Goal: Register for event/course

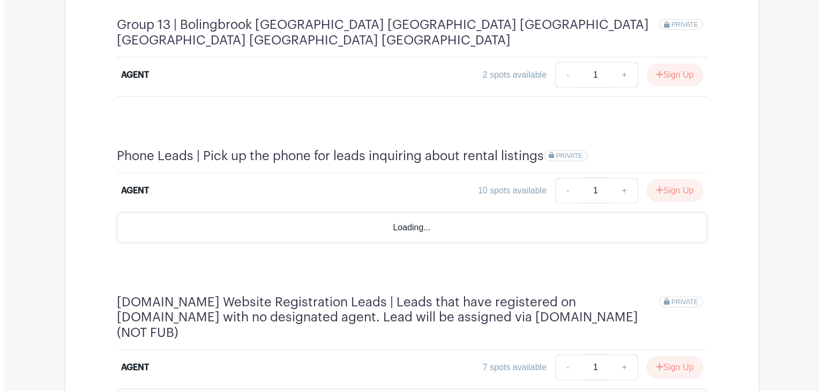
scroll to position [2466, 0]
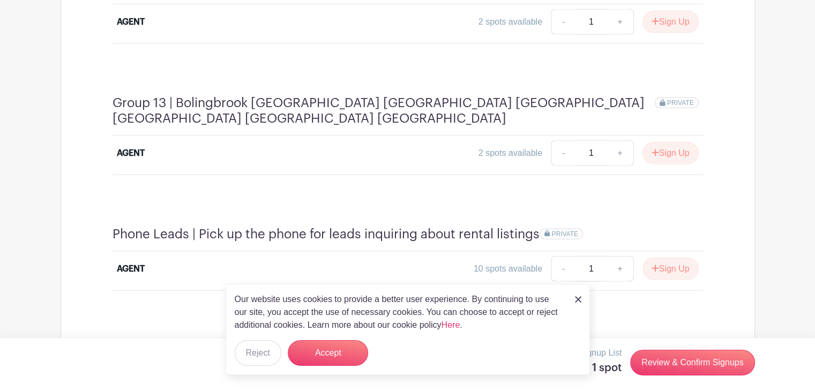
click at [684, 364] on link "Review & Confirm Signups" at bounding box center [692, 363] width 124 height 26
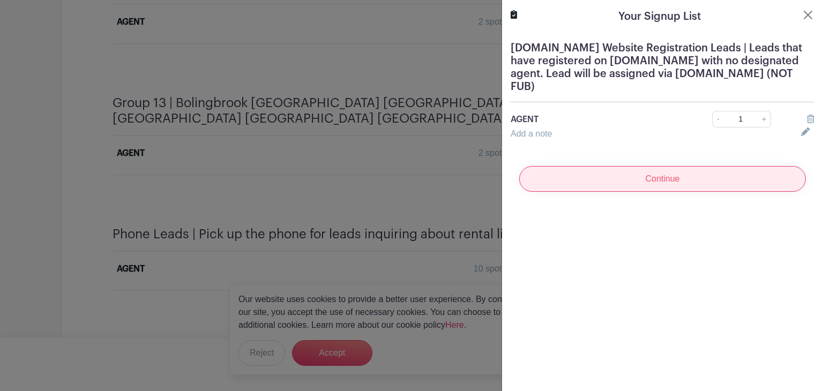
click at [715, 173] on input "Continue" at bounding box center [662, 179] width 287 height 26
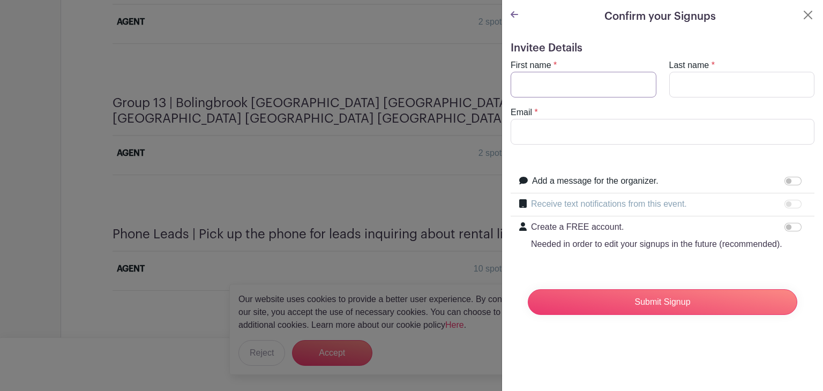
click at [596, 81] on input "First name" at bounding box center [584, 85] width 146 height 26
type input "Deny"
click at [726, 80] on input "Last name" at bounding box center [742, 85] width 146 height 26
type input "Quinonez"
click at [654, 131] on input "Email" at bounding box center [663, 132] width 304 height 26
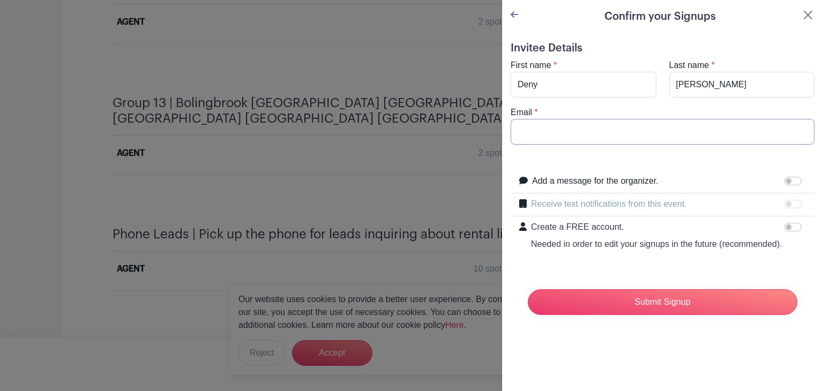
type input "[EMAIL_ADDRESS][DOMAIN_NAME]"
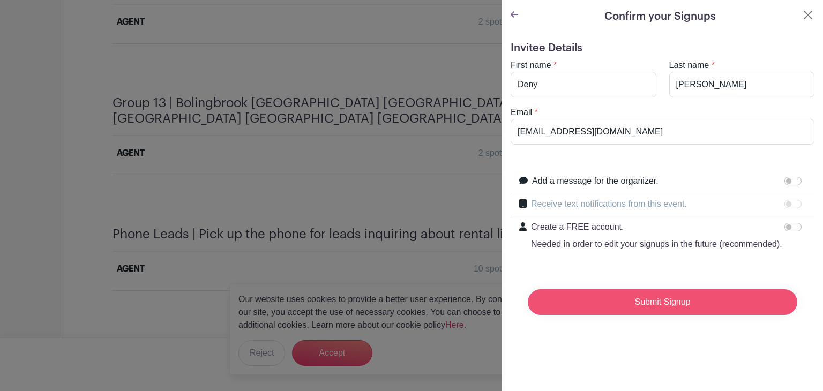
click at [647, 315] on input "Submit Signup" at bounding box center [663, 302] width 270 height 26
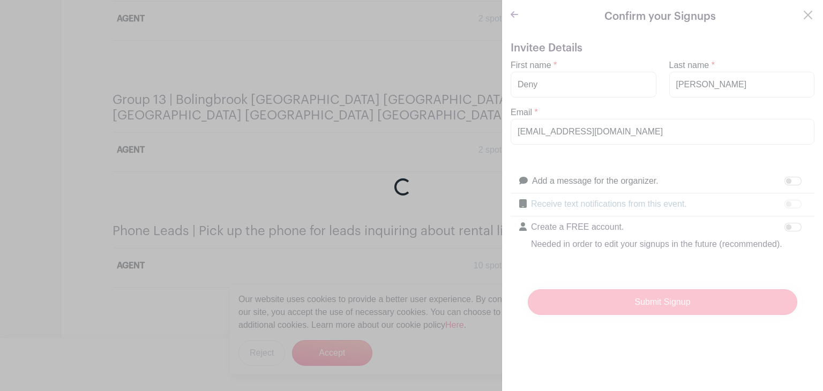
scroll to position [2460, 0]
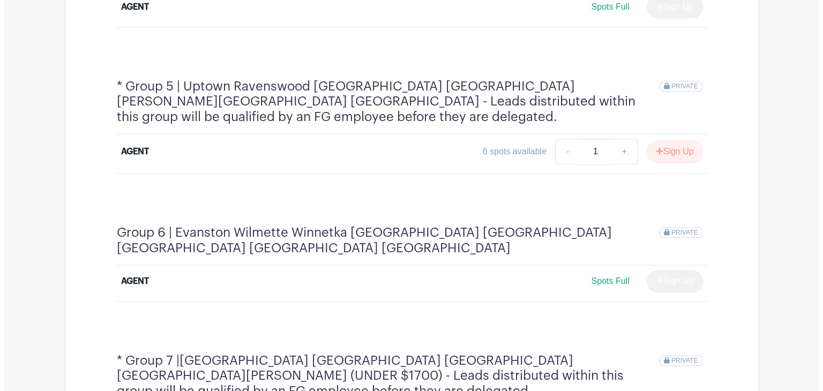
scroll to position [1180, 0]
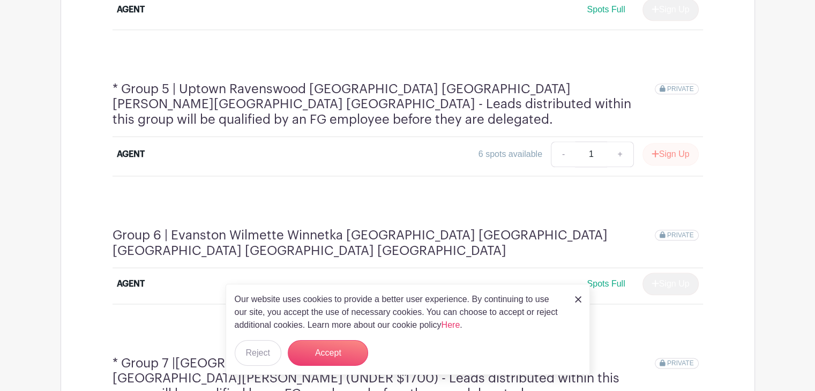
click at [685, 143] on button "Sign Up" at bounding box center [670, 154] width 56 height 23
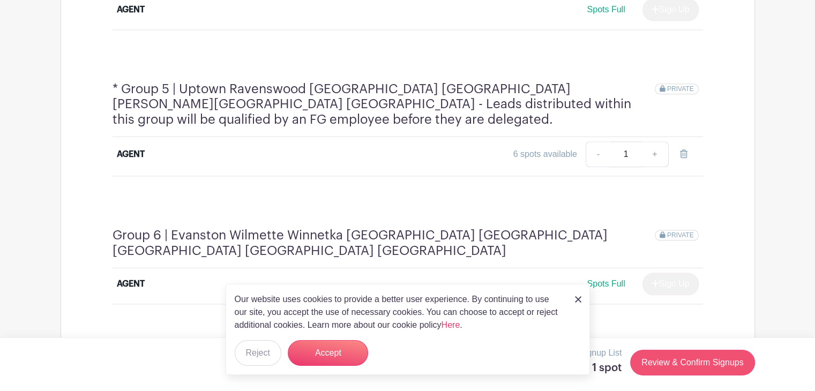
click at [680, 373] on link "Review & Confirm Signups" at bounding box center [692, 363] width 124 height 26
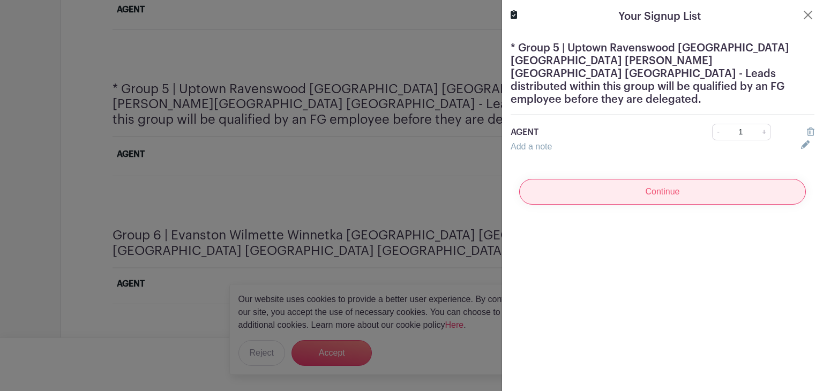
click at [691, 187] on input "Continue" at bounding box center [662, 192] width 287 height 26
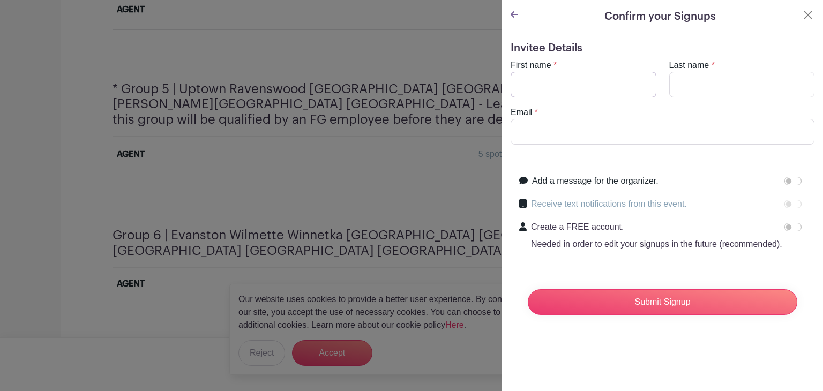
click at [604, 82] on input "First name" at bounding box center [584, 85] width 146 height 26
type input "Deny"
click at [705, 85] on input "Last name" at bounding box center [742, 85] width 146 height 26
type input "[PERSON_NAME]"
click at [682, 129] on input "Email" at bounding box center [663, 132] width 304 height 26
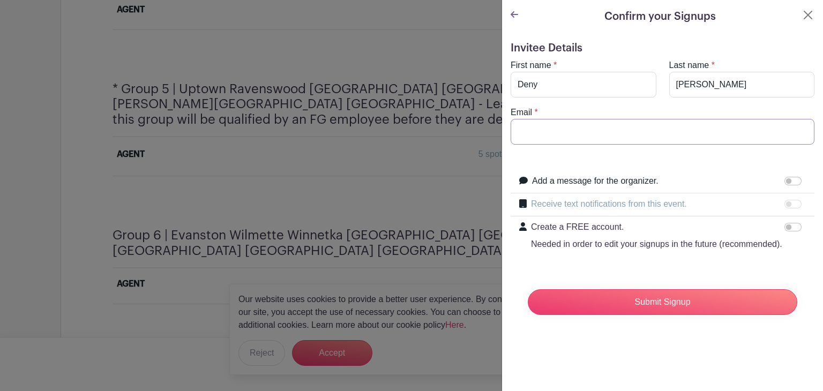
type input "[EMAIL_ADDRESS][DOMAIN_NAME]"
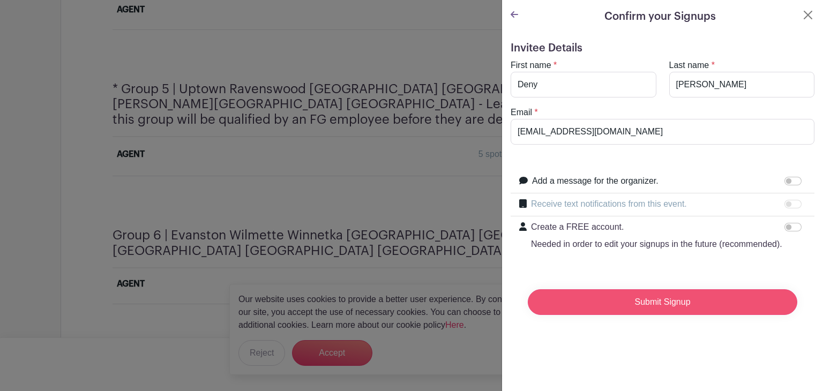
click at [653, 311] on input "Submit Signup" at bounding box center [663, 302] width 270 height 26
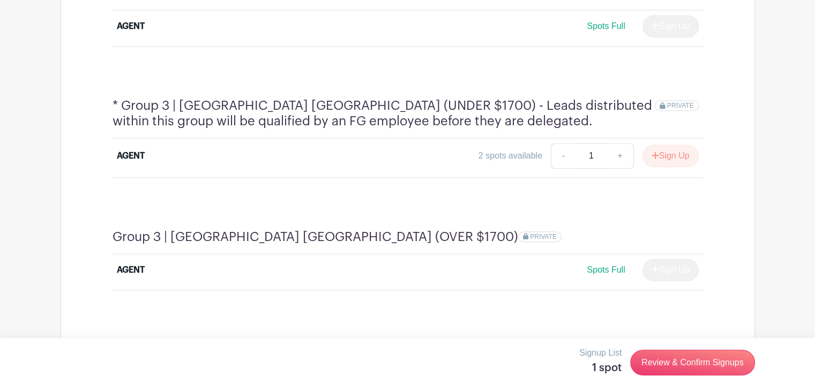
scroll to position [805, 0]
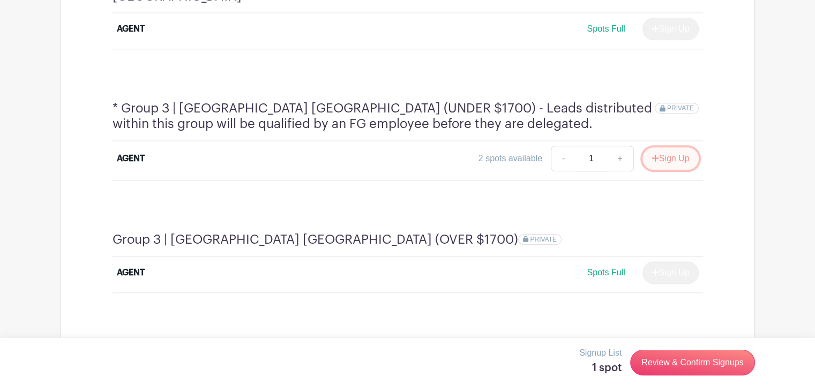
click at [681, 147] on button "Sign Up" at bounding box center [670, 158] width 56 height 23
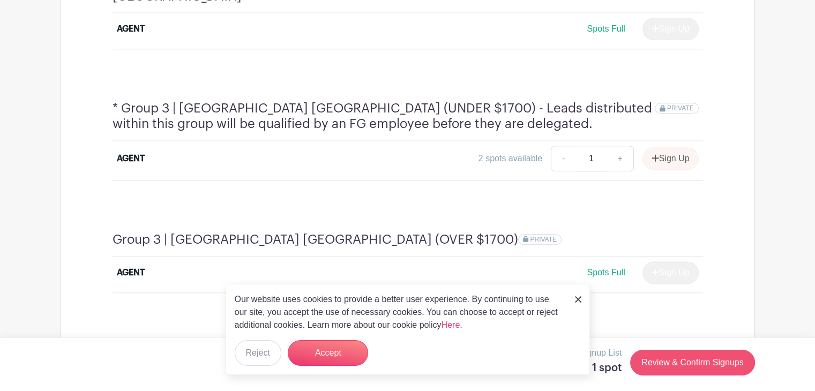
click at [704, 367] on link "Review & Confirm Signups" at bounding box center [692, 363] width 124 height 26
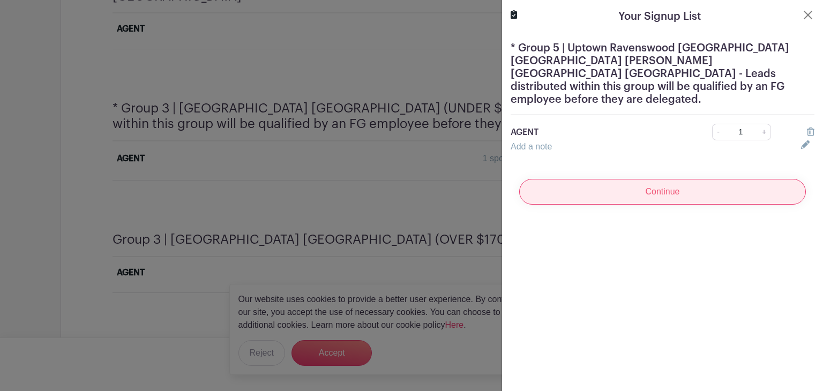
click at [705, 179] on input "Continue" at bounding box center [662, 192] width 287 height 26
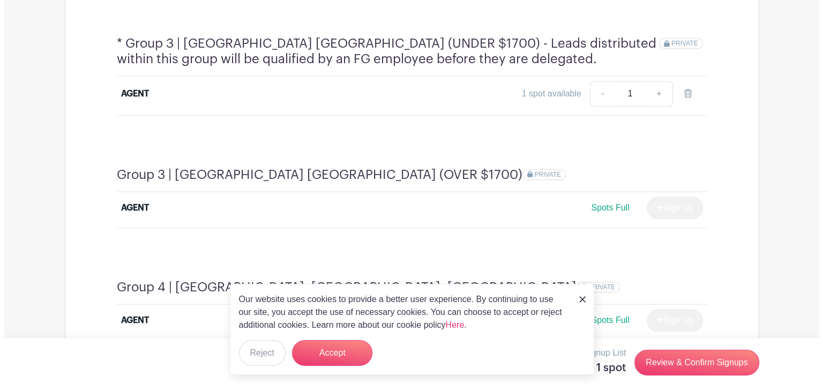
scroll to position [888, 0]
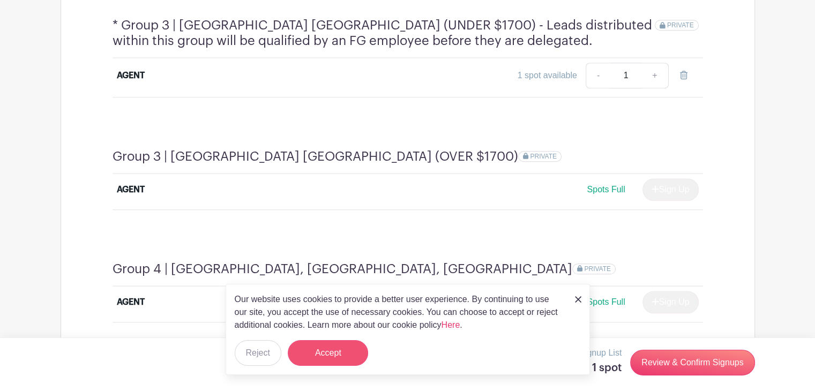
click at [317, 346] on button "Accept" at bounding box center [328, 353] width 80 height 26
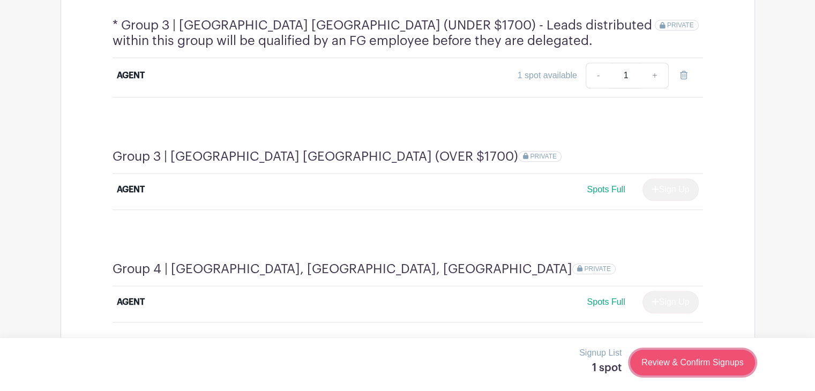
click at [713, 360] on link "Review & Confirm Signups" at bounding box center [692, 363] width 124 height 26
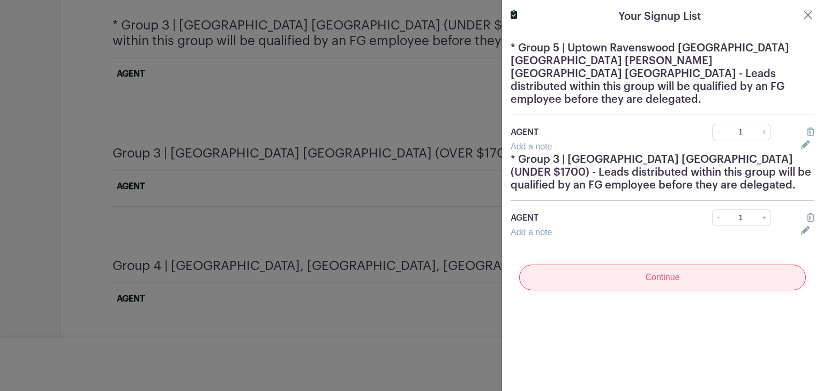
click at [639, 265] on input "Continue" at bounding box center [662, 278] width 287 height 26
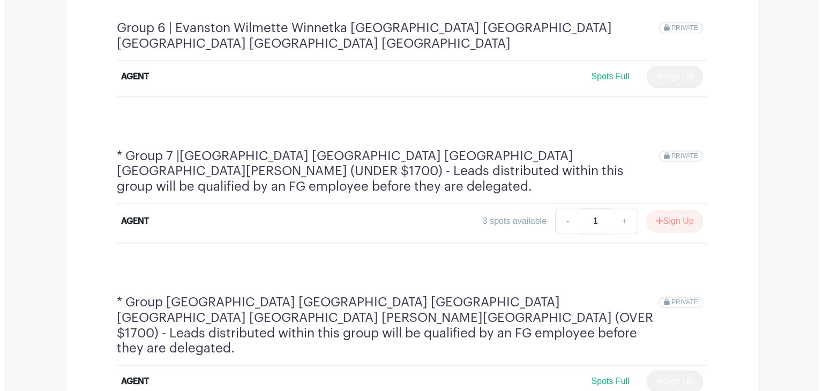
scroll to position [1408, 0]
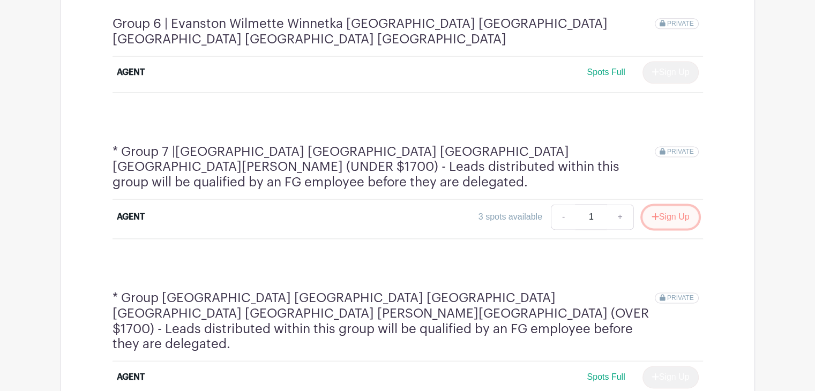
click at [660, 206] on button "Sign Up" at bounding box center [670, 217] width 56 height 23
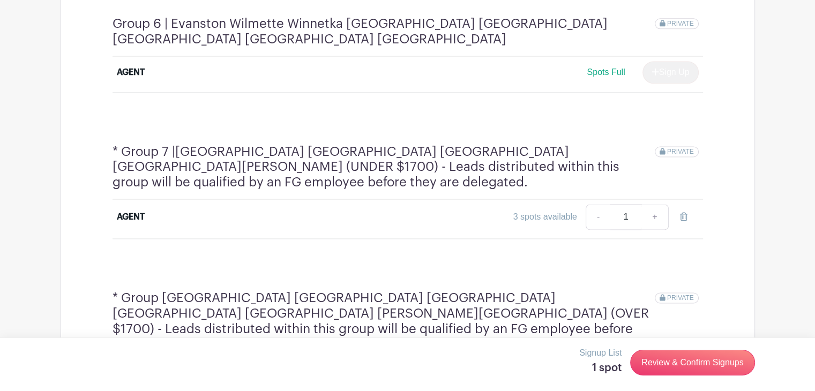
click at [675, 359] on link "Review & Confirm Signups" at bounding box center [692, 363] width 124 height 26
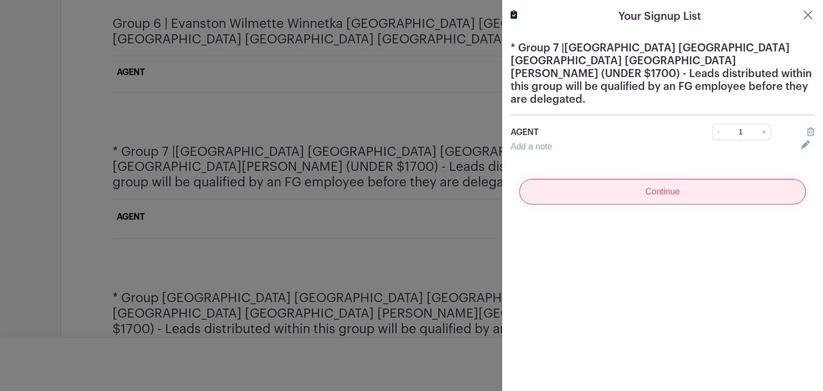
click at [709, 186] on input "Continue" at bounding box center [662, 192] width 287 height 26
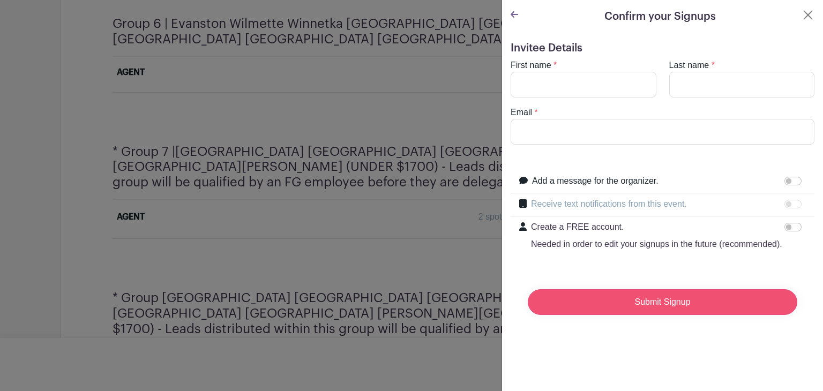
click at [682, 315] on input "Submit Signup" at bounding box center [663, 302] width 270 height 26
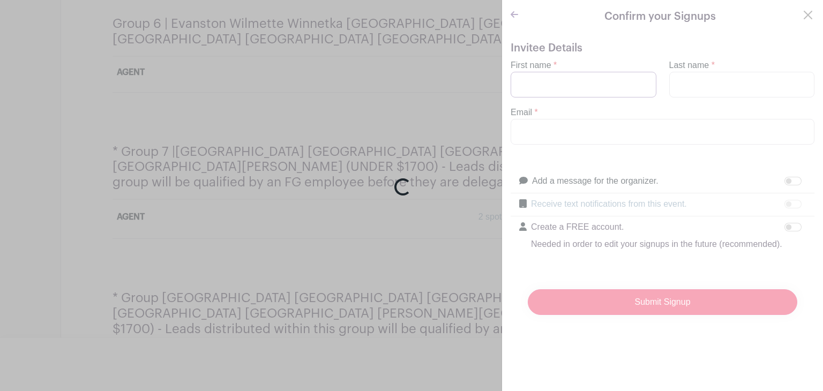
type input "Deny"
click at [732, 77] on div "Loading..." at bounding box center [411, 195] width 823 height 391
click at [733, 86] on div "Loading..." at bounding box center [411, 195] width 823 height 391
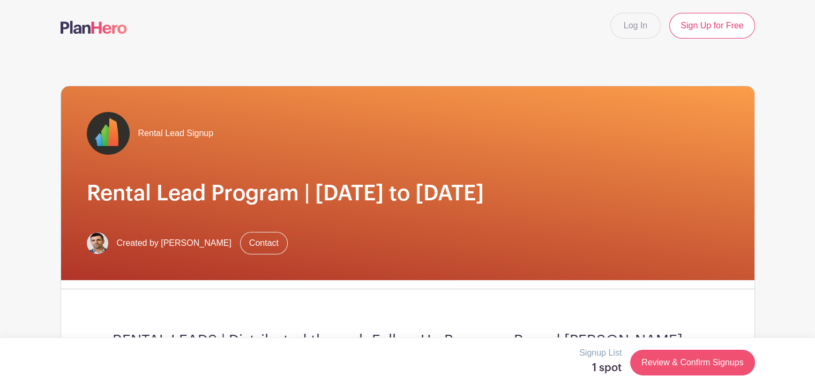
click at [671, 370] on link "Review & Confirm Signups" at bounding box center [692, 363] width 124 height 26
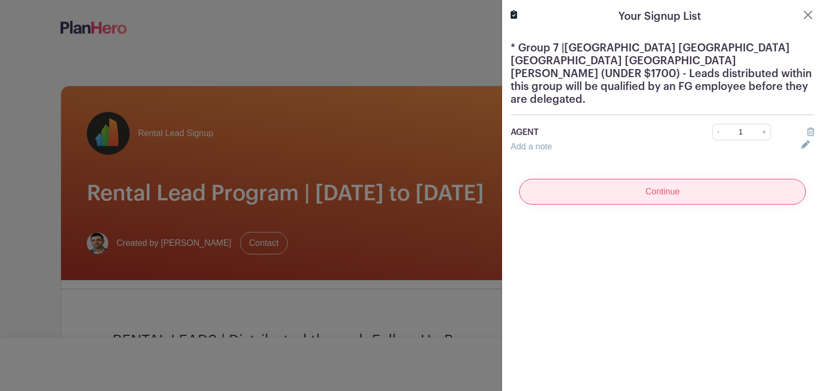
click at [686, 186] on input "Continue" at bounding box center [662, 192] width 287 height 26
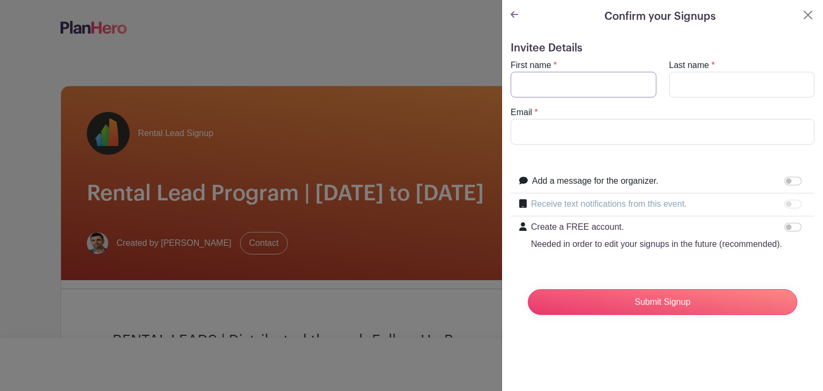
click at [618, 85] on input "First name" at bounding box center [584, 85] width 146 height 26
type input "Deny"
click at [741, 86] on input "Last name" at bounding box center [742, 85] width 146 height 26
type input "[PERSON_NAME]"
click at [671, 137] on input "Email" at bounding box center [663, 132] width 304 height 26
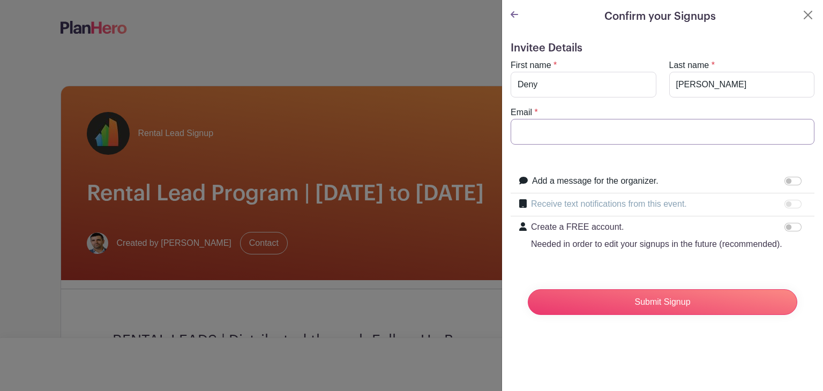
type input "[EMAIL_ADDRESS][DOMAIN_NAME]"
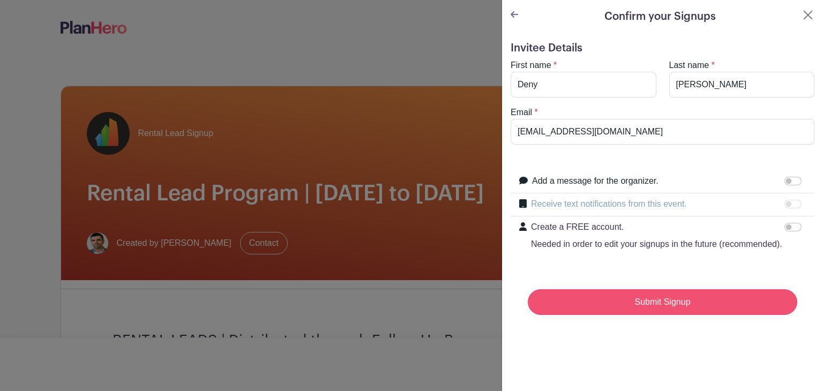
click at [658, 315] on input "Submit Signup" at bounding box center [663, 302] width 270 height 26
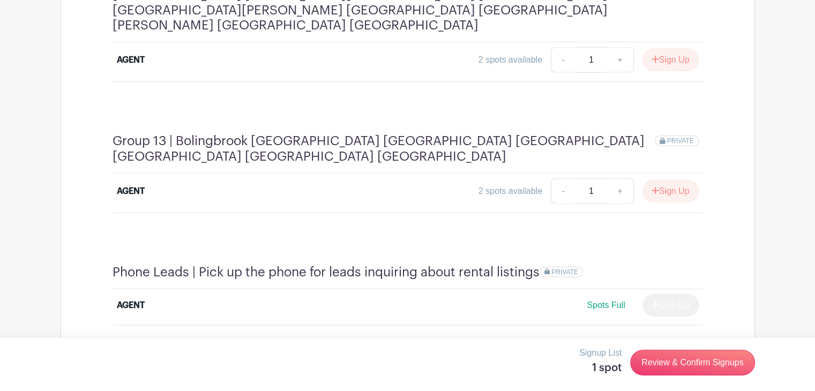
scroll to position [2514, 0]
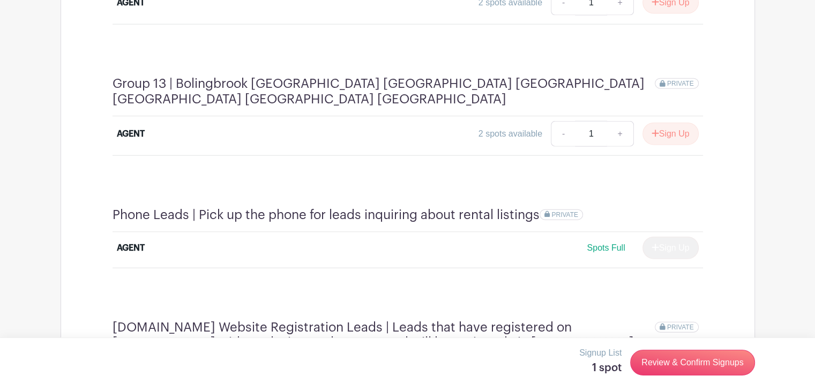
click at [677, 382] on button "Sign Up" at bounding box center [670, 393] width 56 height 23
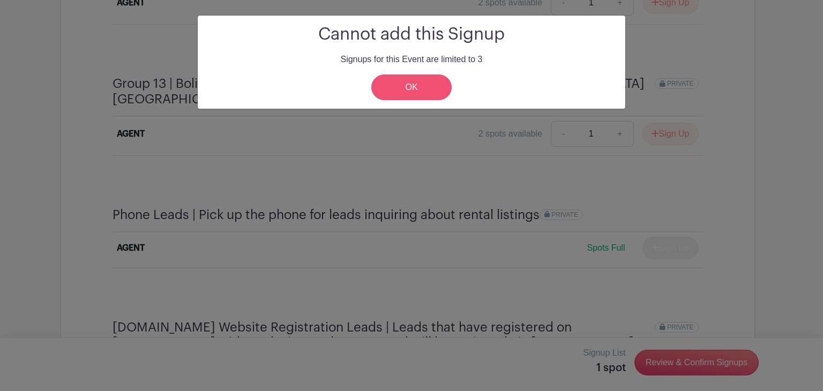
click at [429, 92] on link "OK" at bounding box center [411, 87] width 80 height 26
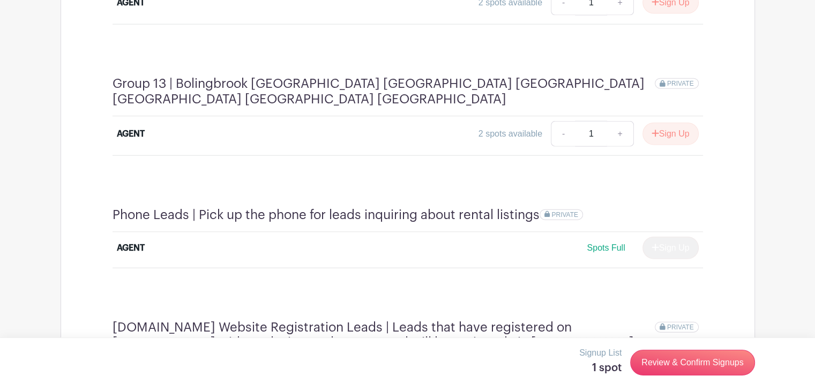
click at [667, 382] on button "Sign Up" at bounding box center [670, 393] width 56 height 23
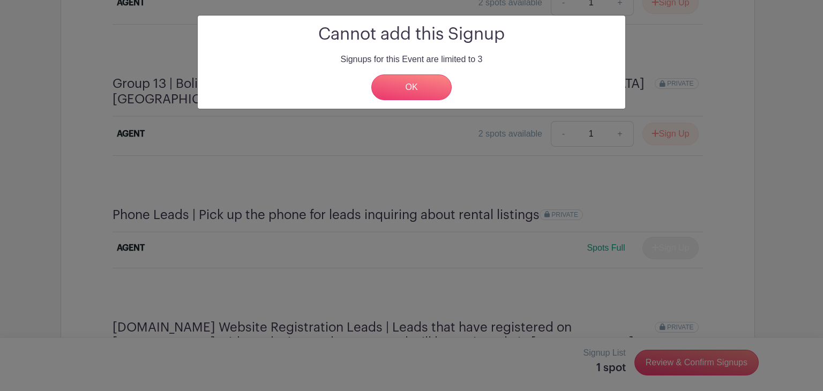
click at [417, 92] on link "OK" at bounding box center [411, 87] width 80 height 26
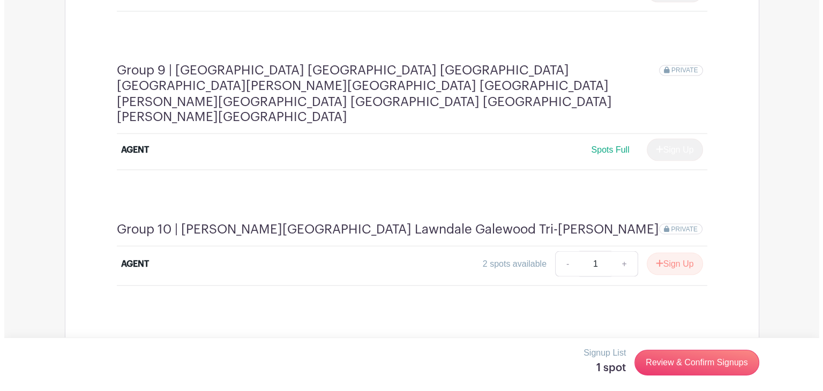
scroll to position [1931, 0]
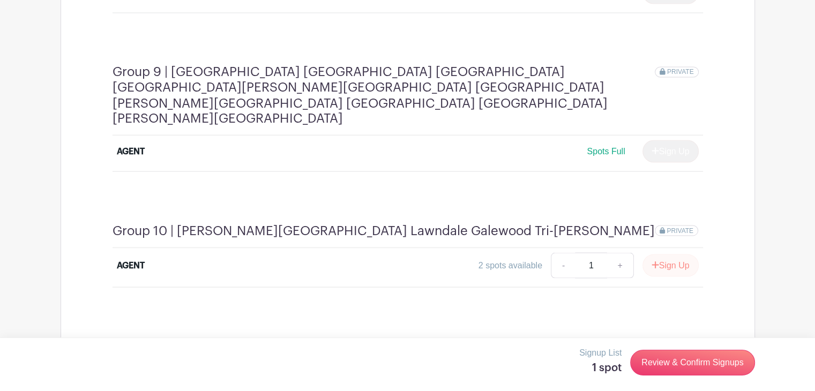
click at [672, 254] on button "Sign Up" at bounding box center [670, 265] width 56 height 23
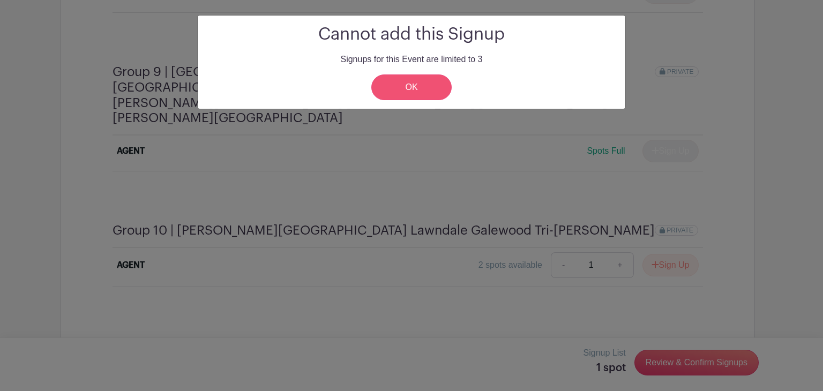
click at [425, 89] on link "OK" at bounding box center [411, 87] width 80 height 26
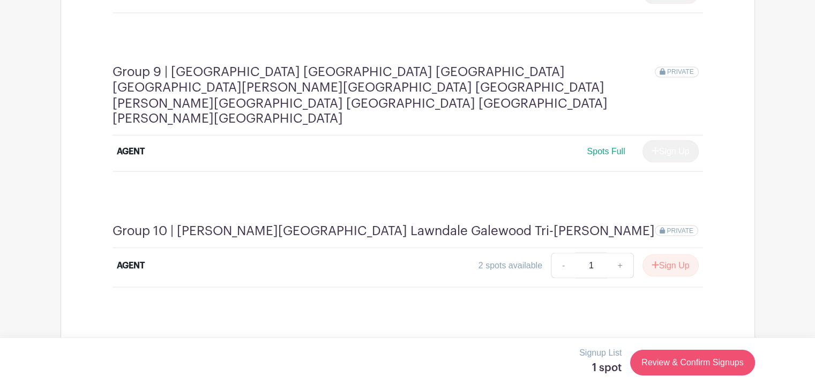
click at [721, 367] on link "Review & Confirm Signups" at bounding box center [692, 363] width 124 height 26
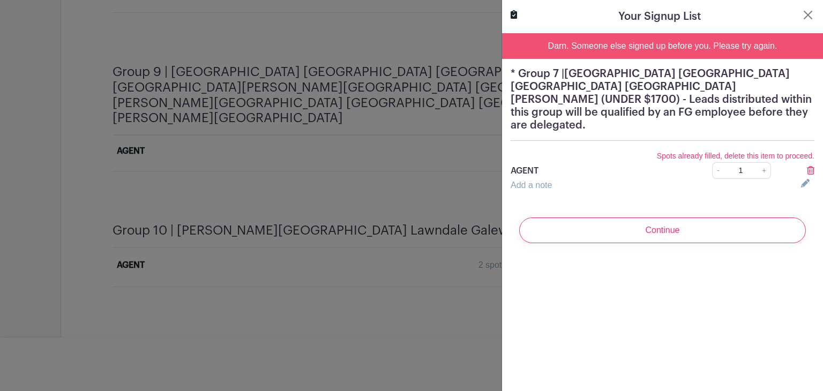
click at [807, 166] on icon at bounding box center [811, 170] width 8 height 9
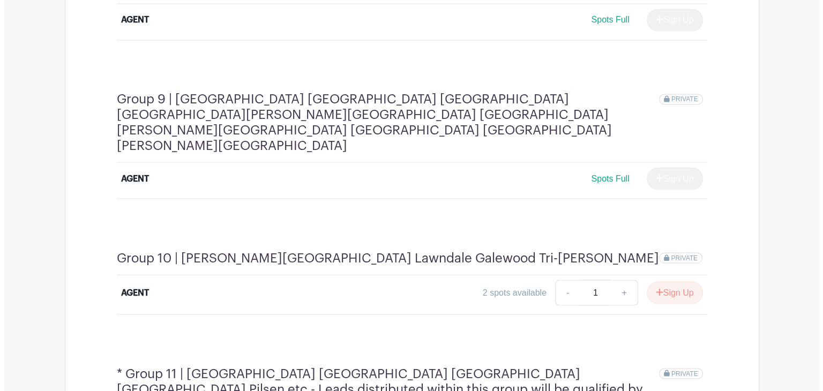
scroll to position [1897, 0]
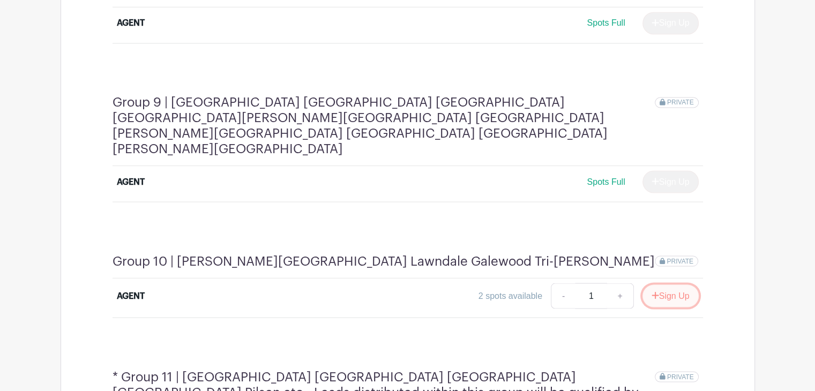
click at [675, 285] on button "Sign Up" at bounding box center [670, 296] width 56 height 23
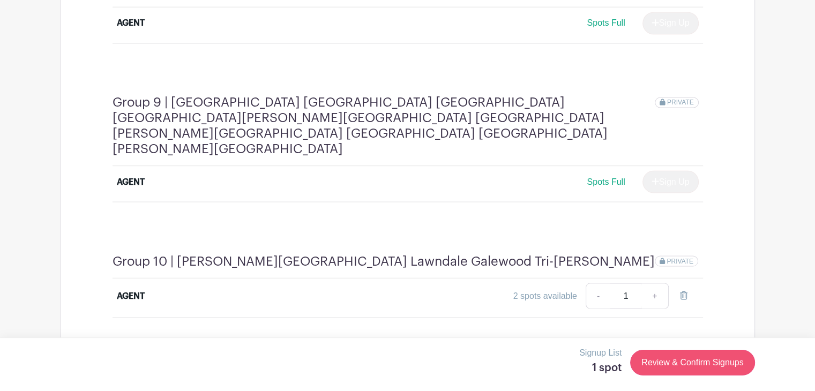
click at [676, 360] on link "Review & Confirm Signups" at bounding box center [692, 363] width 124 height 26
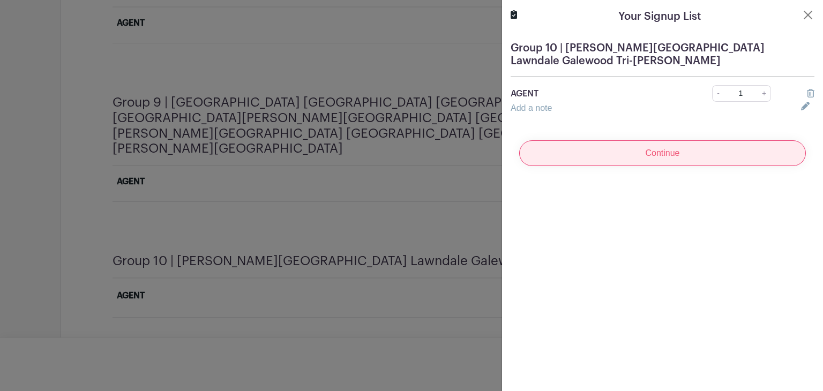
click at [709, 151] on input "Continue" at bounding box center [662, 153] width 287 height 26
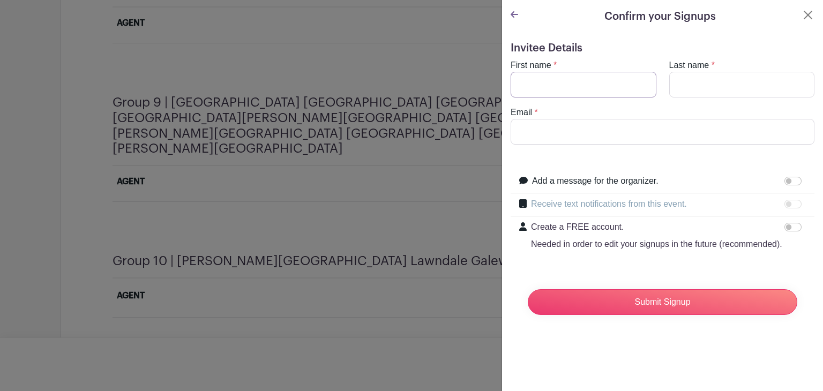
click at [580, 80] on input "First name" at bounding box center [584, 85] width 146 height 26
type input "Deny"
click at [741, 81] on input "Last name" at bounding box center [742, 85] width 146 height 26
type input "Quinonez"
click at [659, 126] on input "Email" at bounding box center [663, 132] width 304 height 26
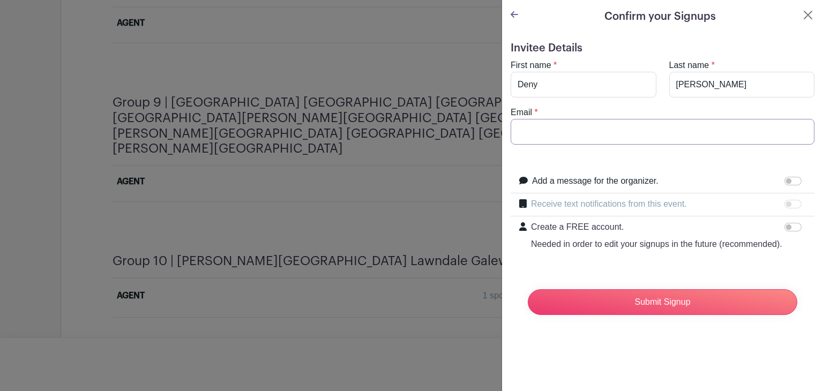
type input "deny@fultongrace.com"
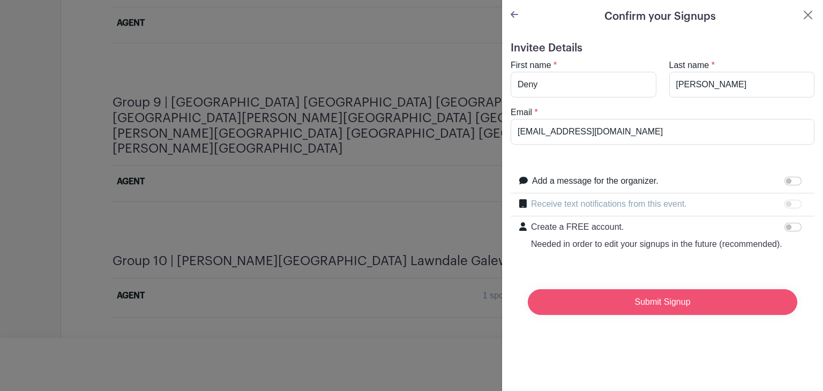
click at [657, 315] on input "Submit Signup" at bounding box center [663, 302] width 270 height 26
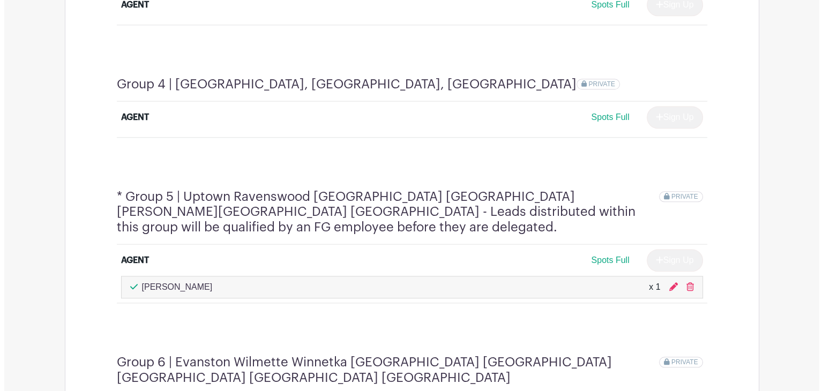
scroll to position [1071, 0]
click at [686, 281] on icon at bounding box center [686, 285] width 8 height 9
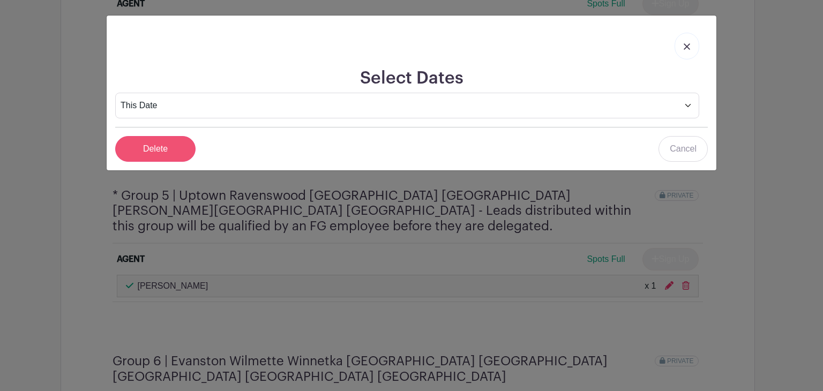
click at [139, 147] on input "Delete" at bounding box center [155, 149] width 80 height 26
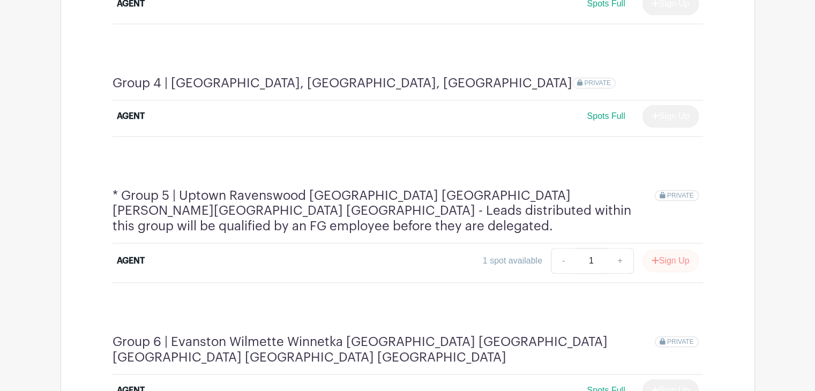
click at [681, 250] on button "Sign Up" at bounding box center [670, 261] width 56 height 23
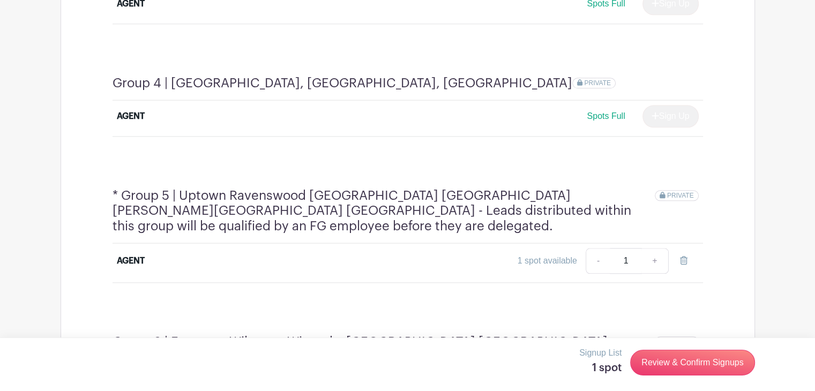
click at [678, 372] on link "Review & Confirm Signups" at bounding box center [692, 363] width 124 height 26
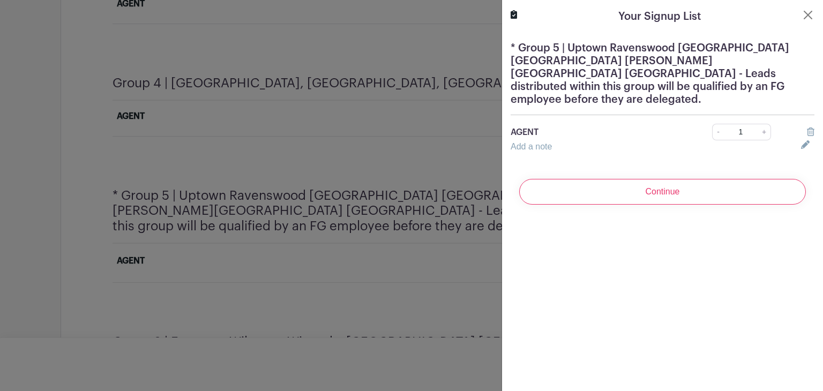
click at [687, 182] on input "Continue" at bounding box center [662, 192] width 287 height 26
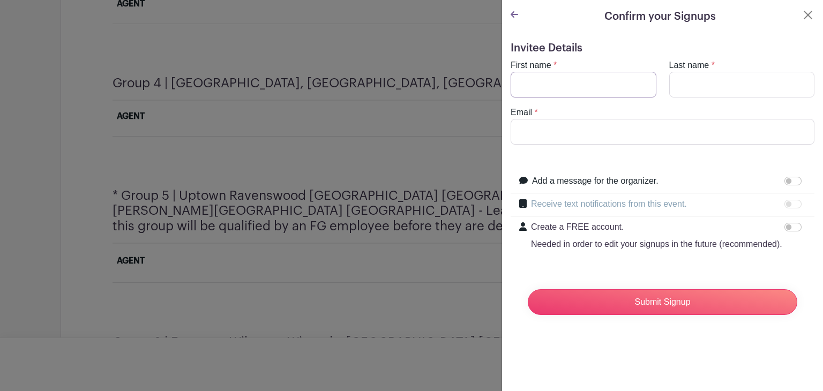
click at [593, 81] on input "First name" at bounding box center [584, 85] width 146 height 26
type input "Deny"
click at [716, 81] on input "Last name" at bounding box center [742, 85] width 146 height 26
type input "[PERSON_NAME]"
click at [632, 134] on input "Email" at bounding box center [663, 132] width 304 height 26
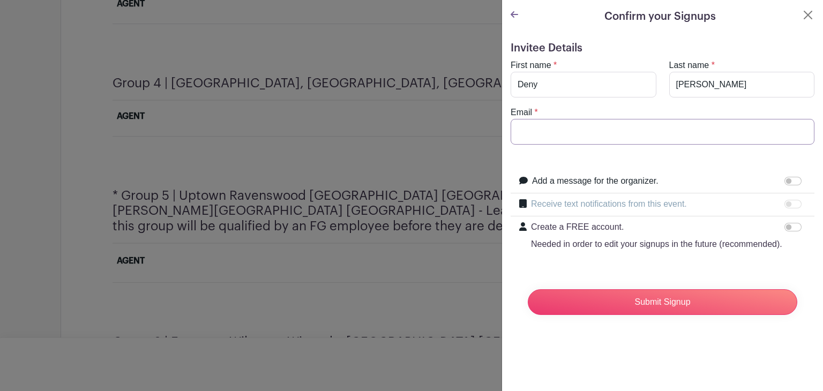
type input "[EMAIL_ADDRESS][DOMAIN_NAME]"
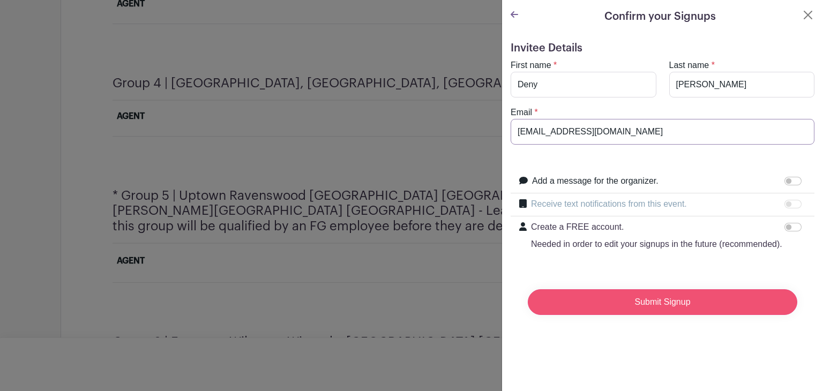
click at [638, 315] on input "Submit Signup" at bounding box center [663, 302] width 270 height 26
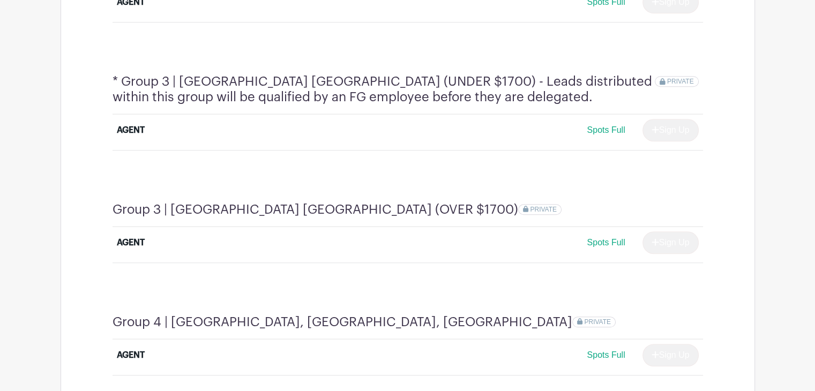
scroll to position [830, 0]
